Goal: Obtain resource: Download file/media

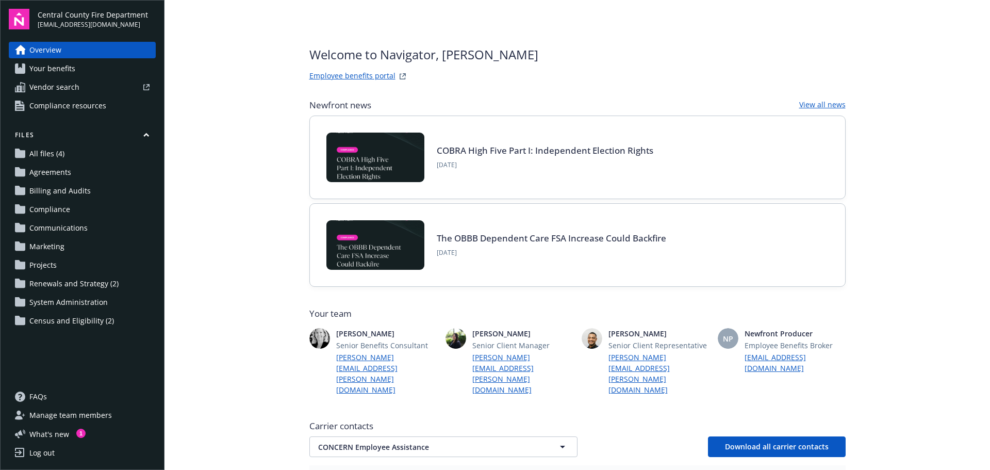
click at [64, 65] on span "Your benefits" at bounding box center [52, 68] width 46 height 16
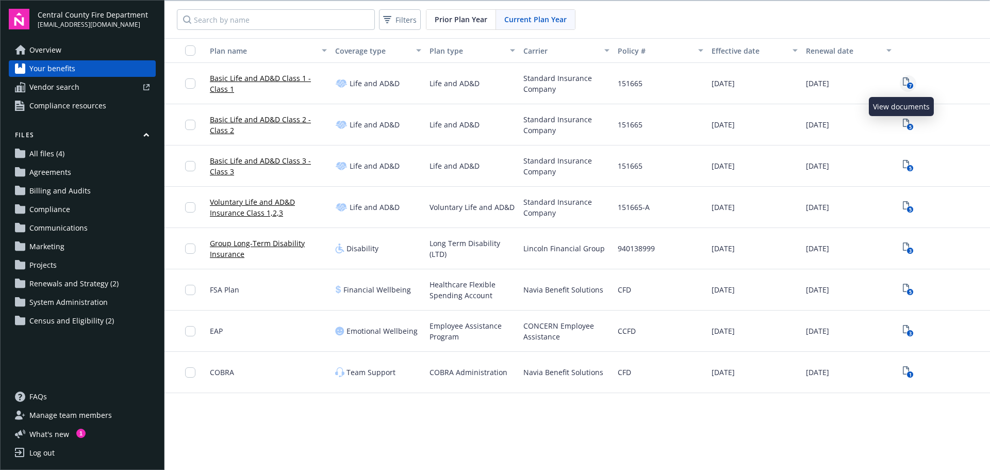
click at [903, 80] on icon "7" at bounding box center [908, 83] width 11 height 12
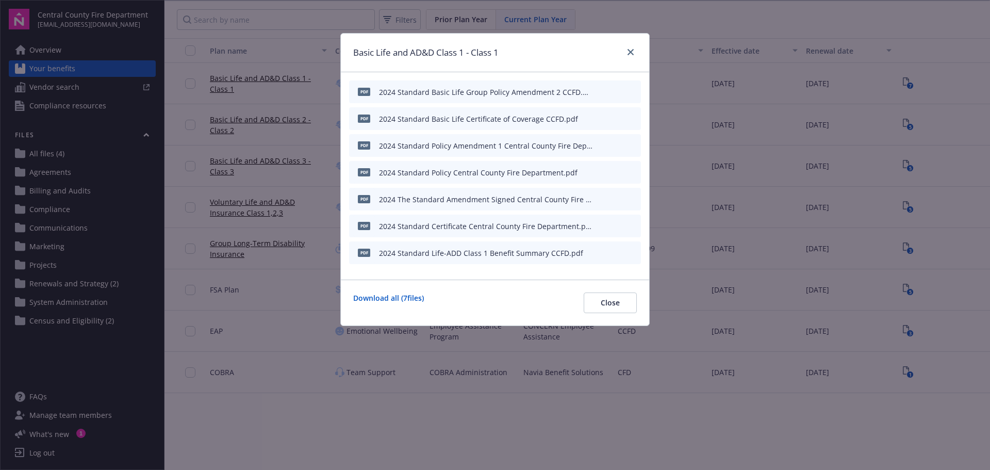
click at [599, 253] on icon "button" at bounding box center [597, 253] width 5 height 5
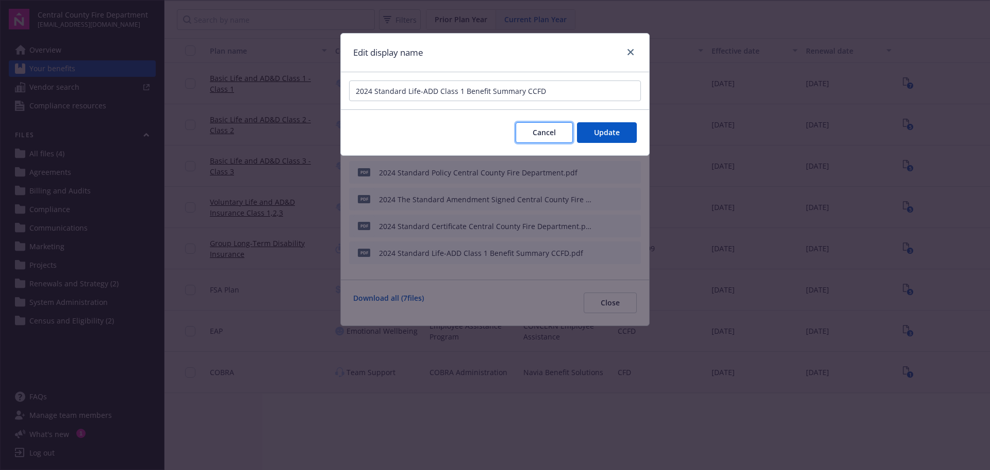
click at [560, 131] on button "Cancel" at bounding box center [544, 132] width 57 height 21
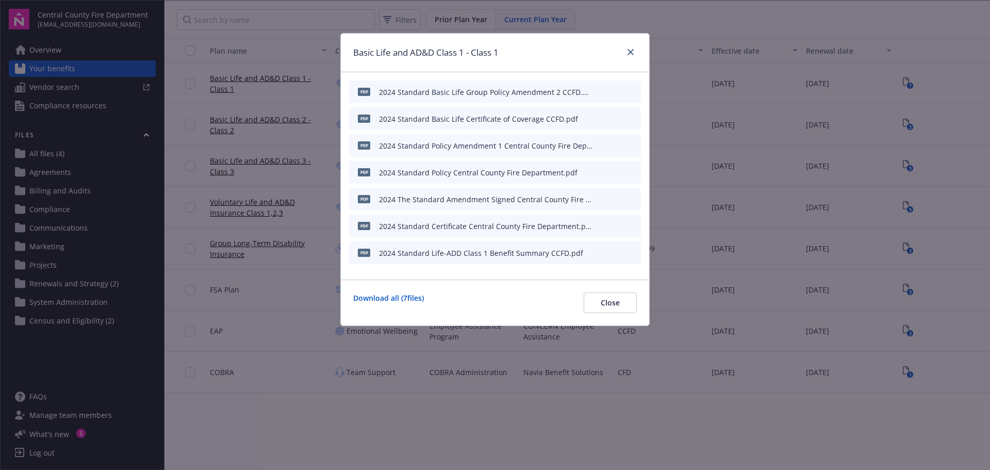
click at [632, 251] on icon "preview file" at bounding box center [630, 252] width 9 height 7
click at [633, 53] on icon "close" at bounding box center [630, 52] width 6 height 6
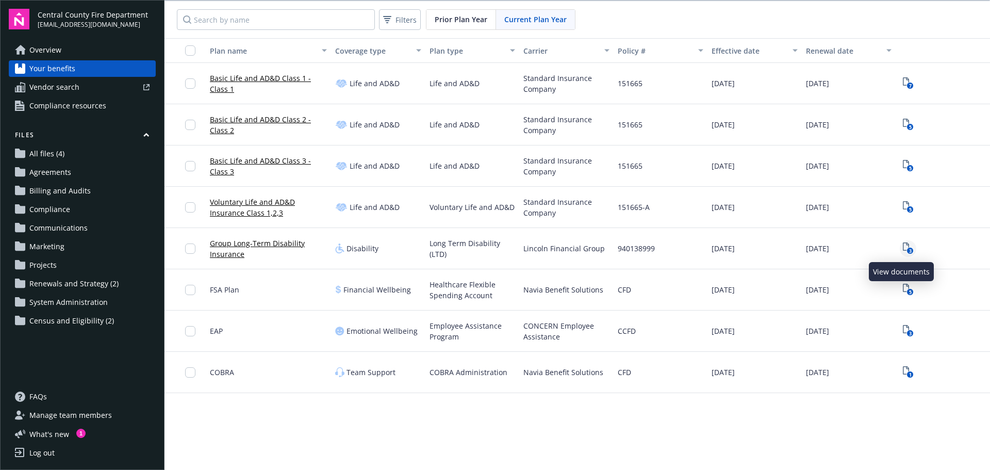
click at [903, 244] on icon "View Plan Documents" at bounding box center [906, 246] width 6 height 8
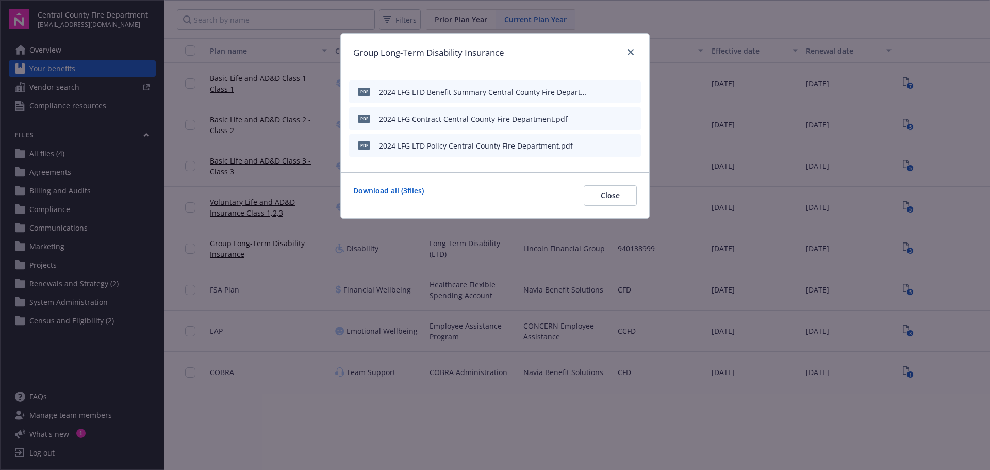
click at [630, 91] on icon "preview file" at bounding box center [630, 91] width 9 height 7
click at [631, 51] on icon "close" at bounding box center [630, 52] width 6 height 6
